Goal: Transaction & Acquisition: Purchase product/service

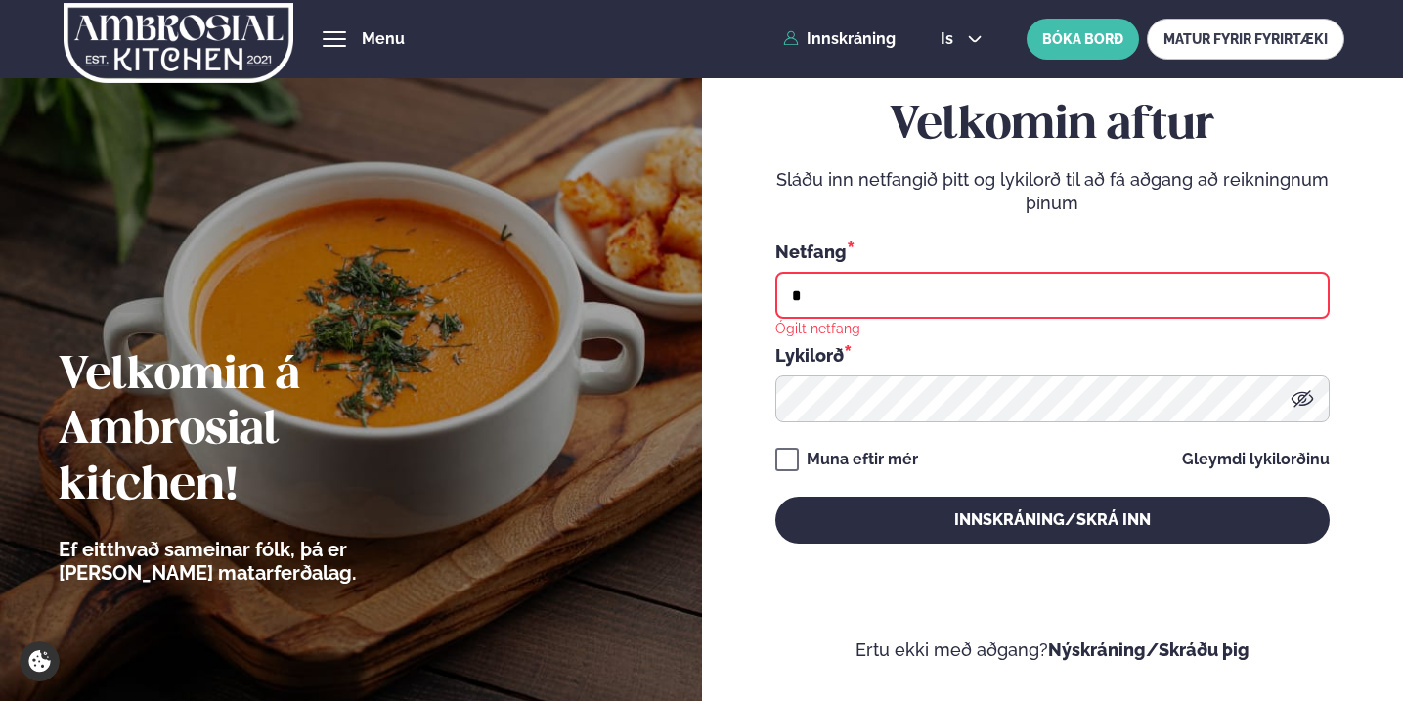
type input "**********"
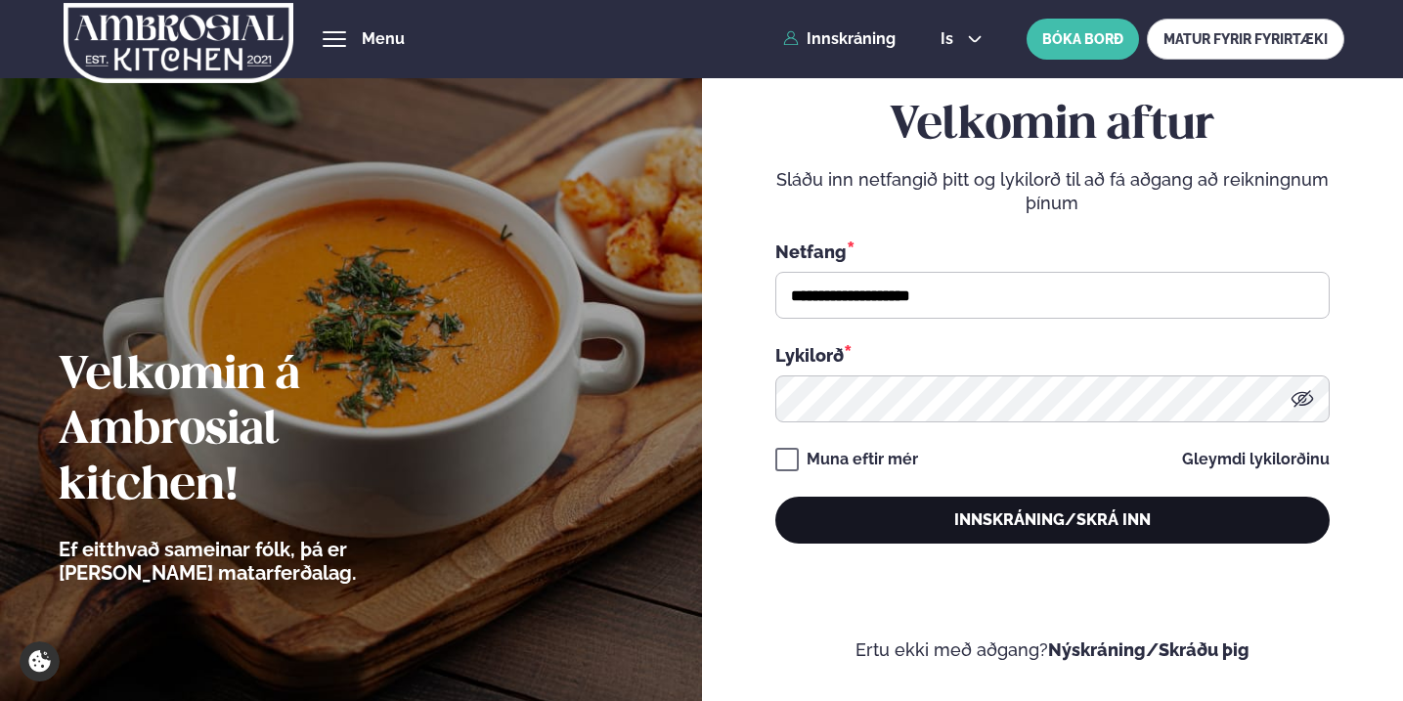
click at [1064, 517] on button "Innskráning/Skrá inn" at bounding box center [1052, 520] width 554 height 47
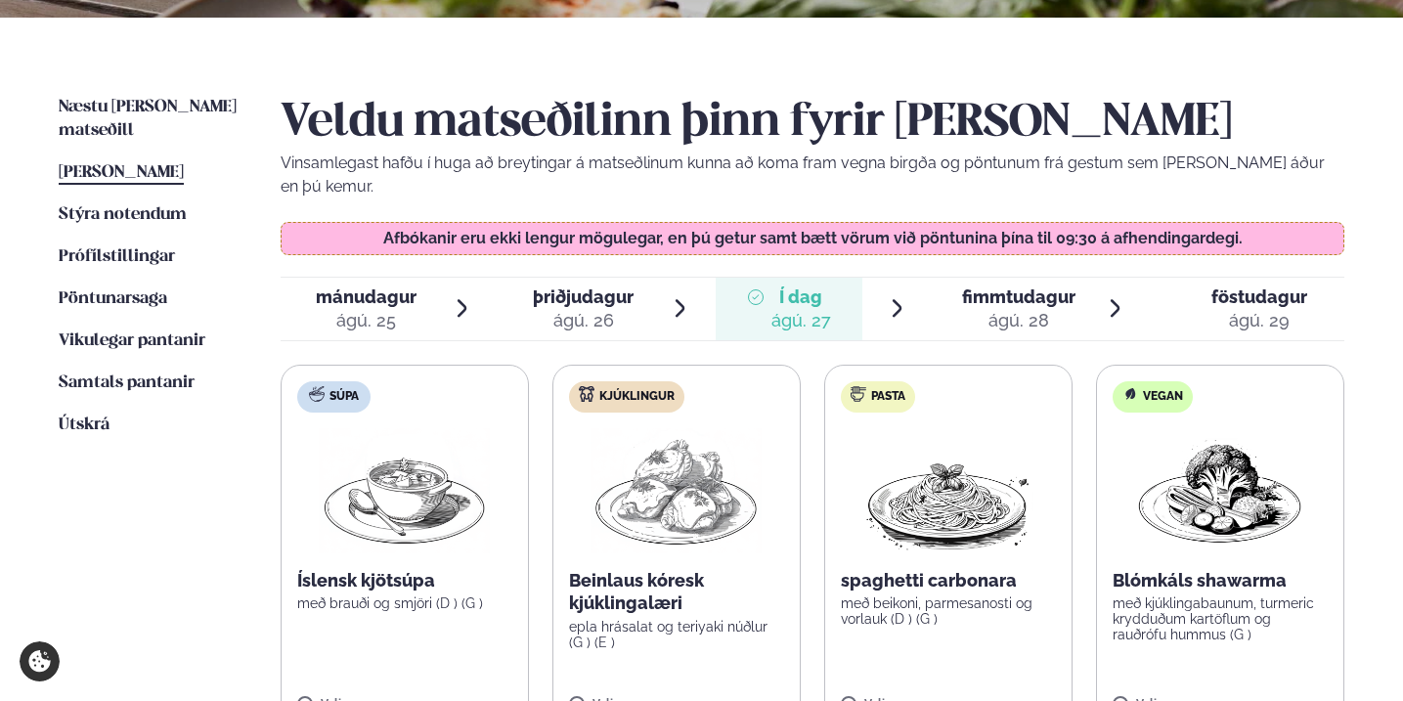
scroll to position [436, 0]
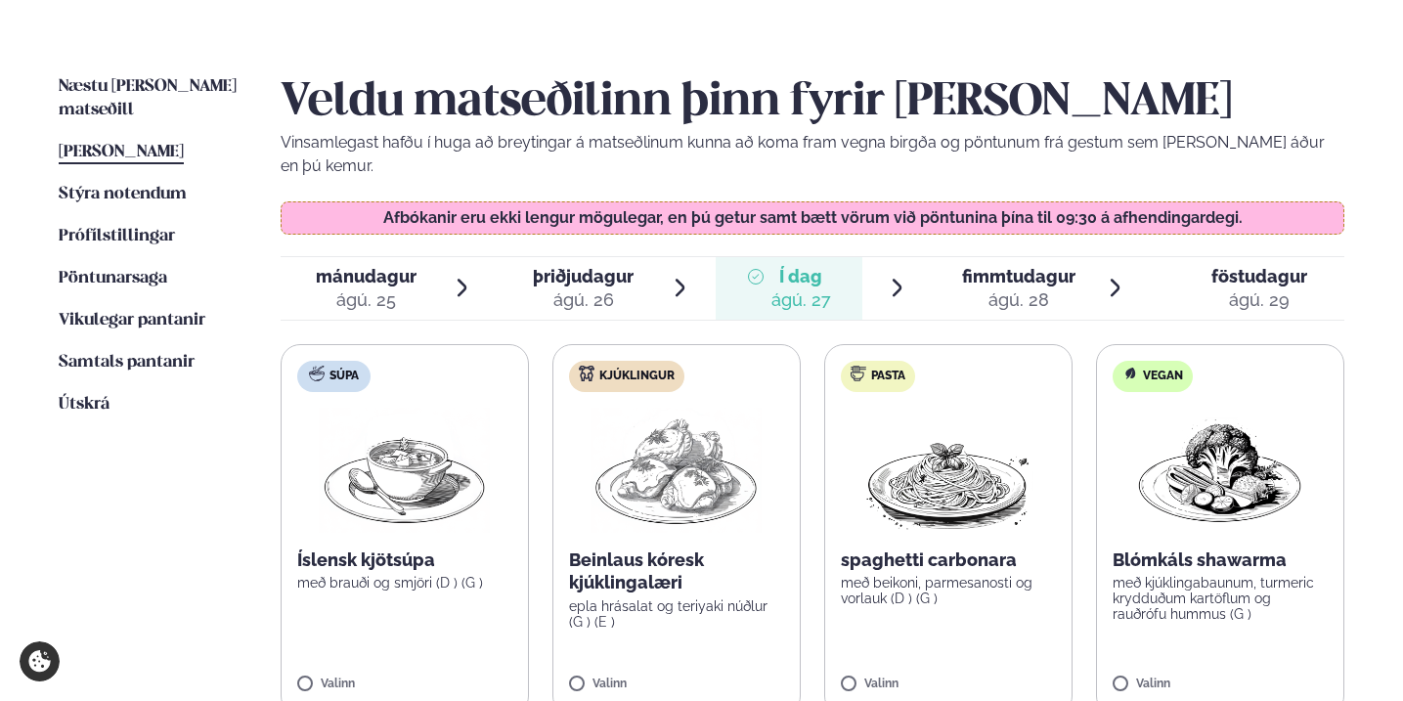
click at [1024, 266] on span "fimmtudagur" at bounding box center [1018, 276] width 113 height 21
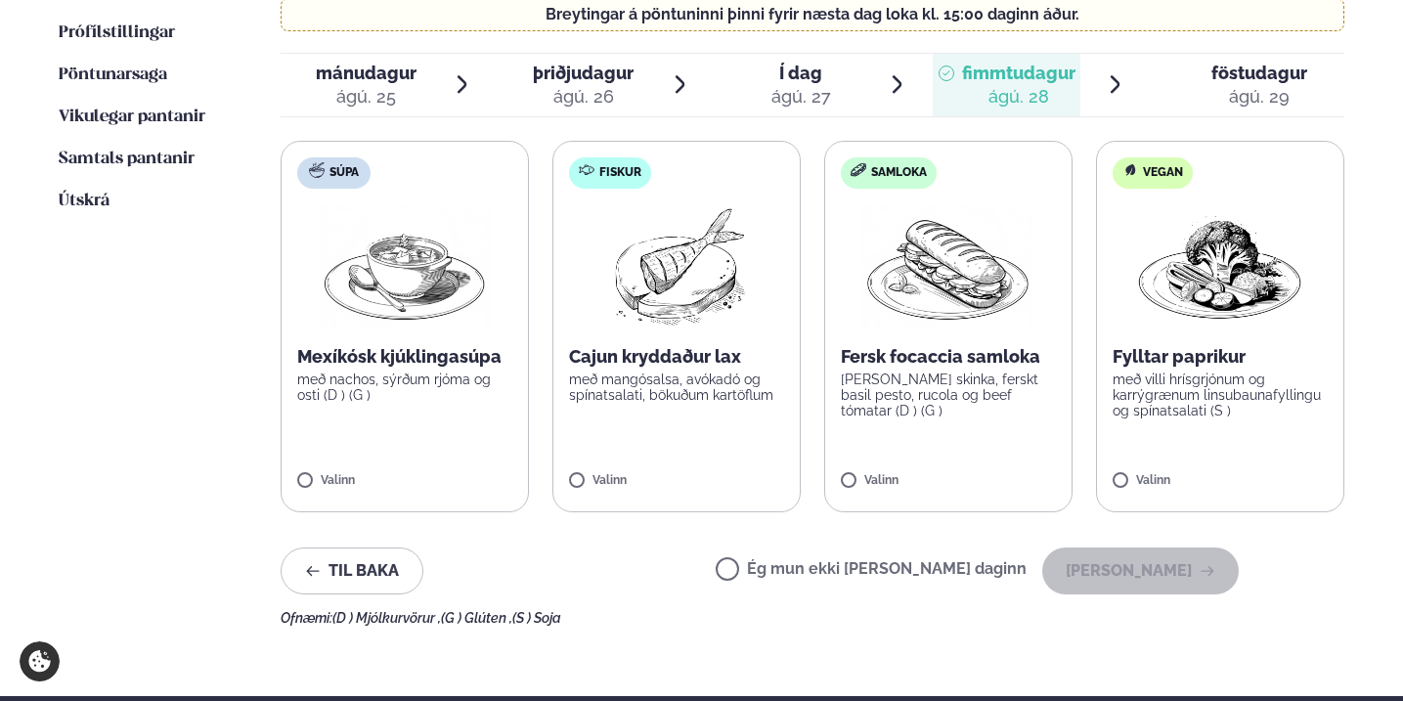
scroll to position [646, 0]
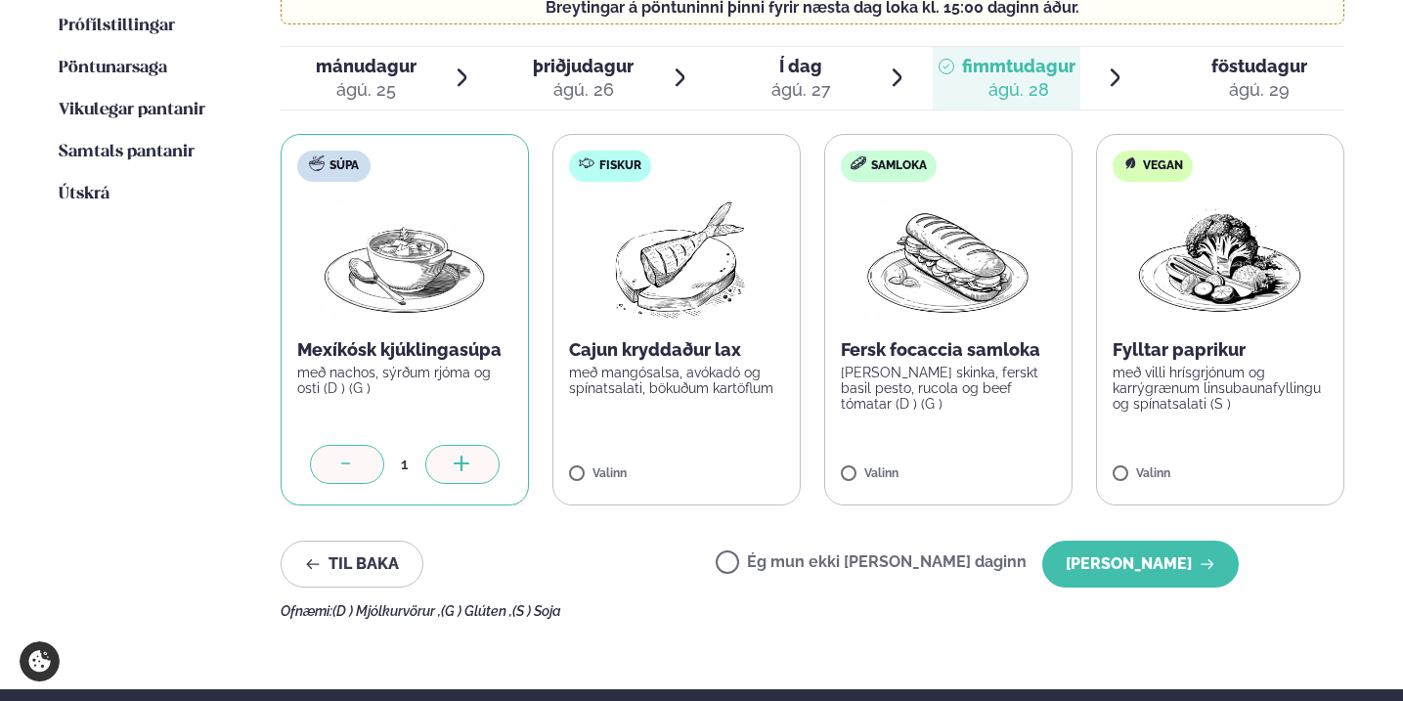
click at [456, 456] on icon at bounding box center [463, 466] width 20 height 20
click at [745, 445] on div at bounding box center [734, 464] width 74 height 39
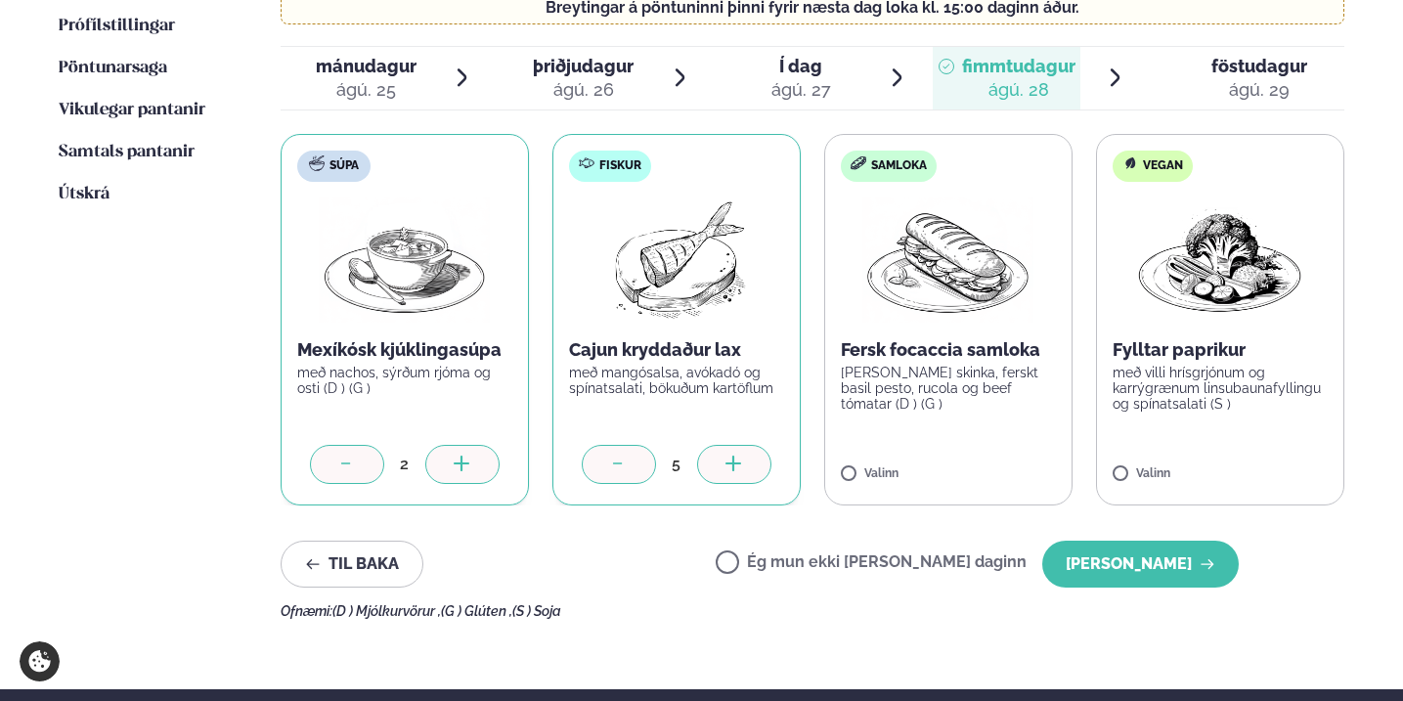
click at [745, 445] on div at bounding box center [734, 464] width 74 height 39
click at [855, 438] on label "Samloka Fersk focaccia samloka [PERSON_NAME] skinka, ferskt basil pesto, rucola…" at bounding box center [948, 319] width 248 height 371
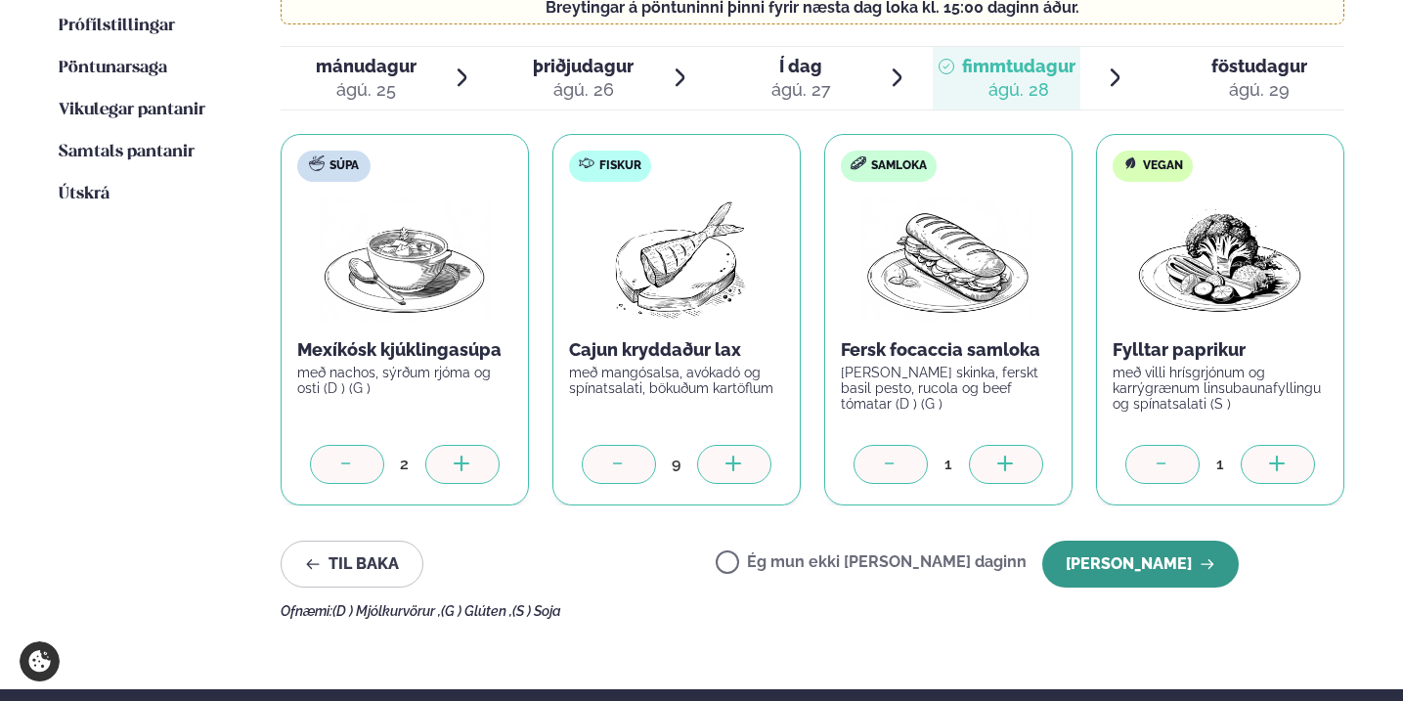
click at [1164, 541] on button "[PERSON_NAME]" at bounding box center [1140, 564] width 196 height 47
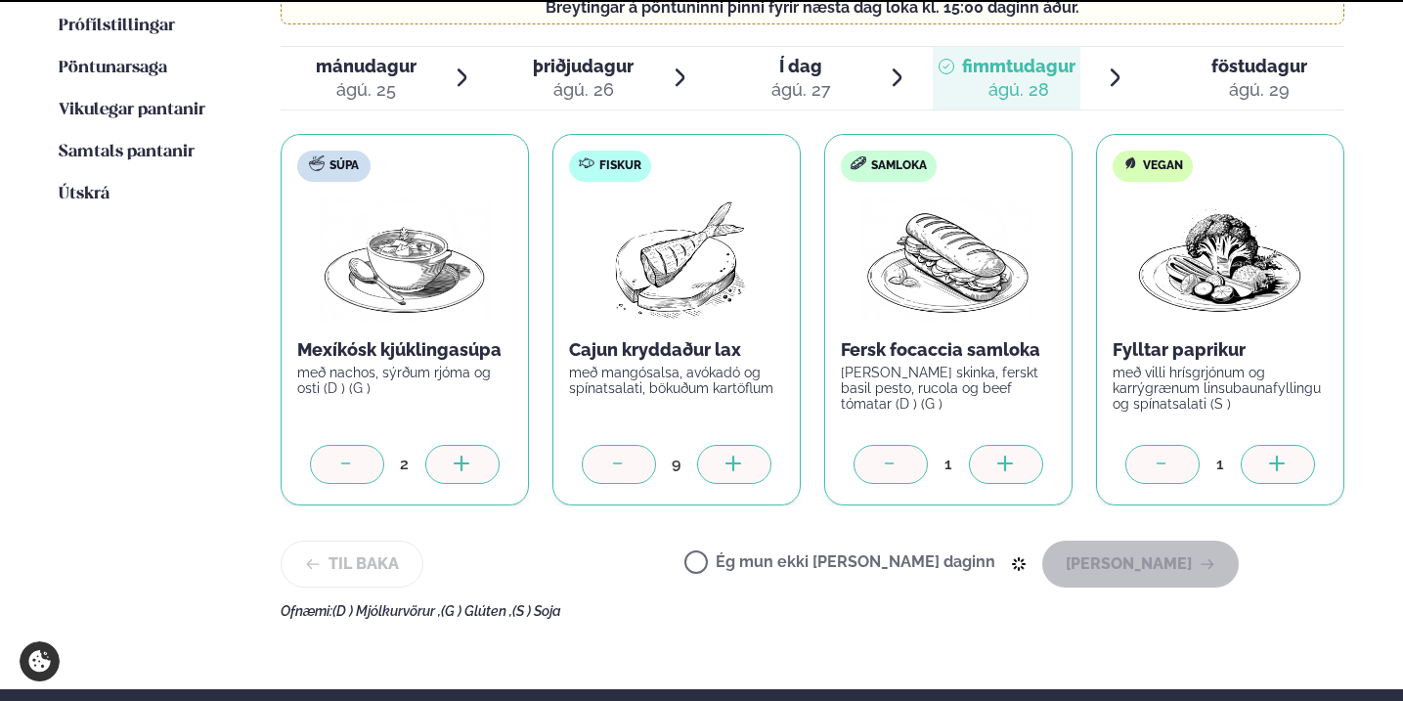
scroll to position [586, 0]
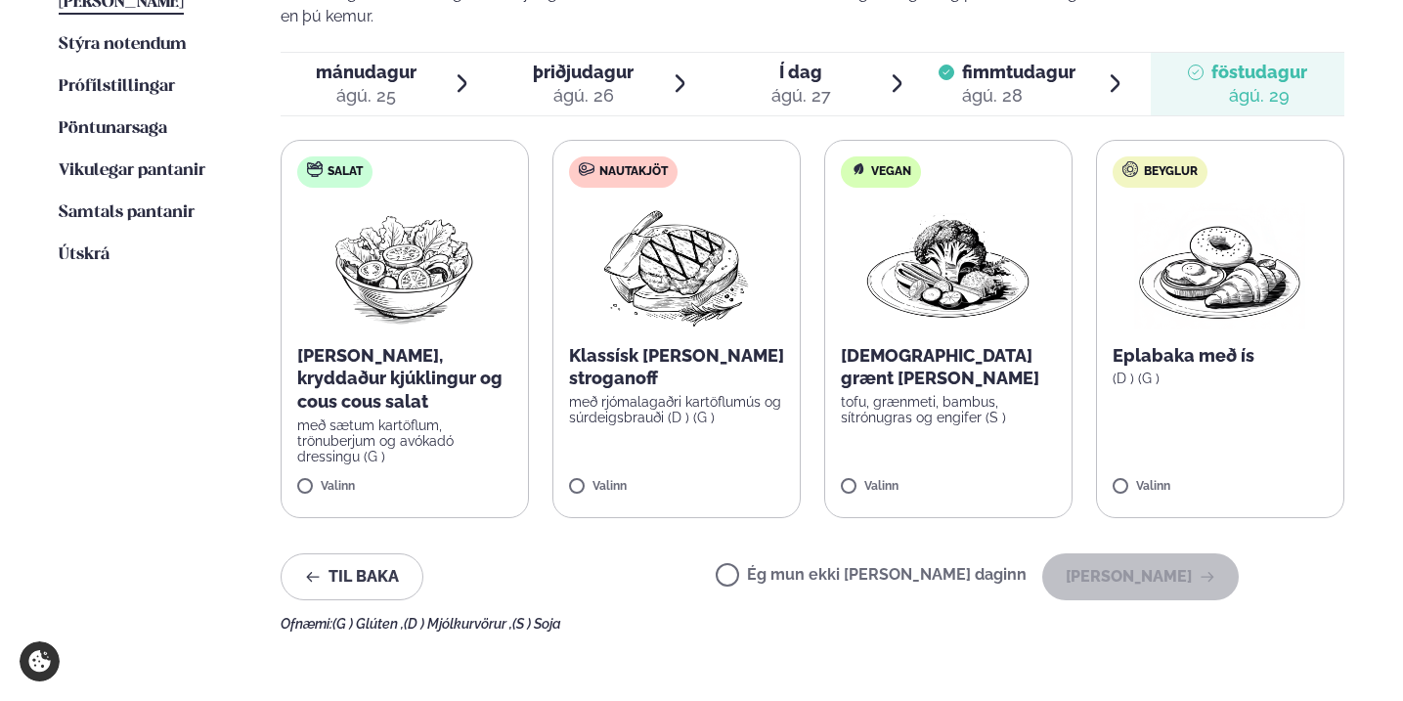
click at [999, 84] on div "ágú. 28" at bounding box center [1018, 95] width 113 height 23
